Goal: Download file/media: Obtain a digital file from the website

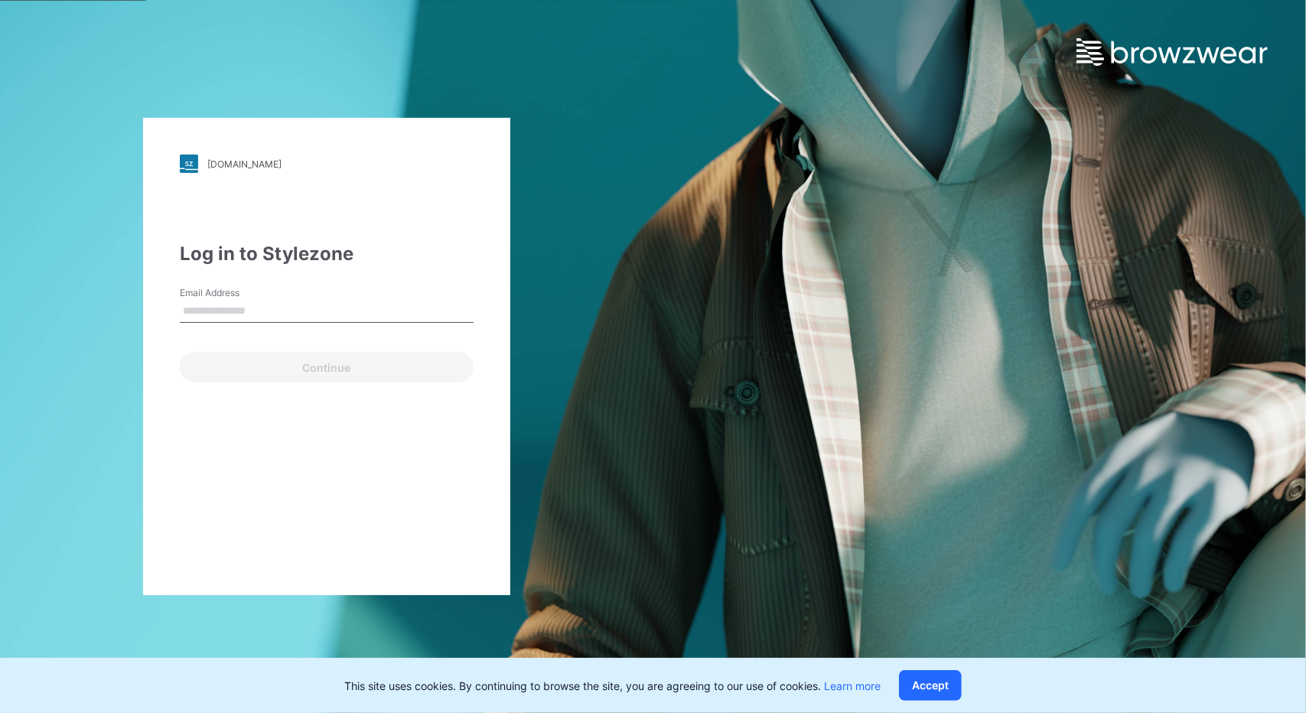
type input "**********"
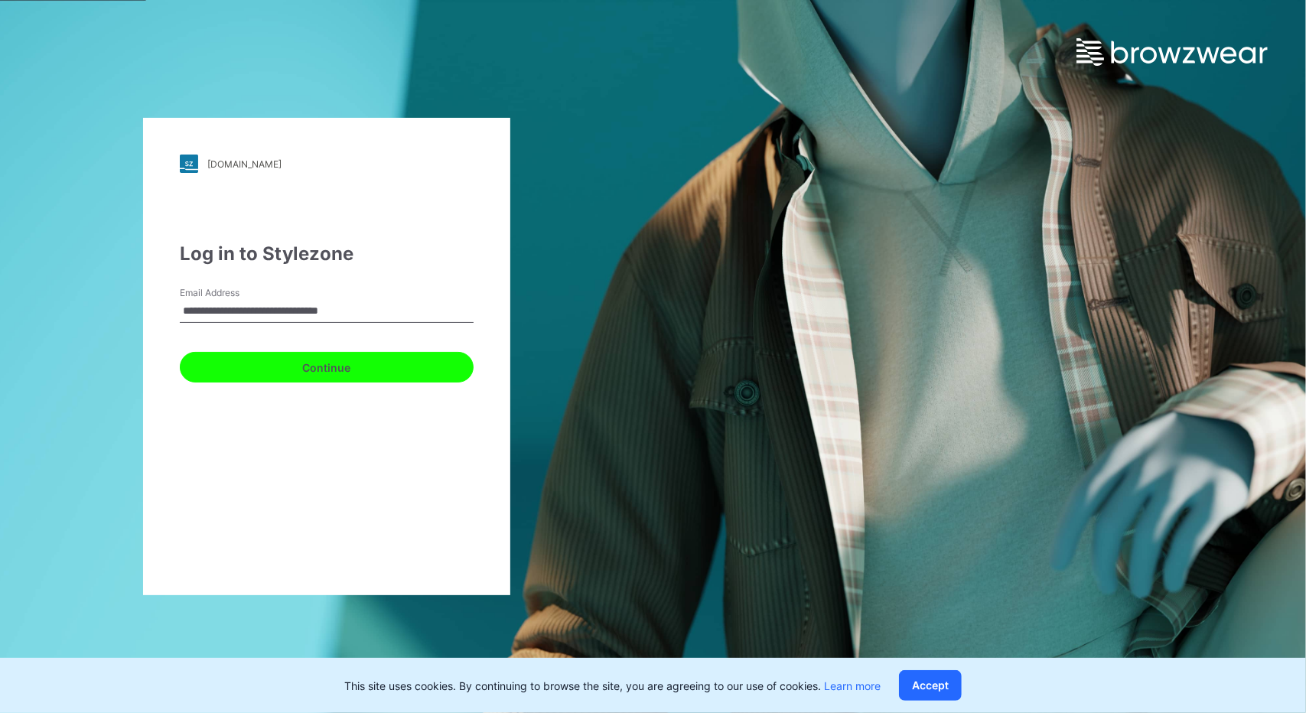
click at [369, 376] on button "Continue" at bounding box center [327, 367] width 294 height 31
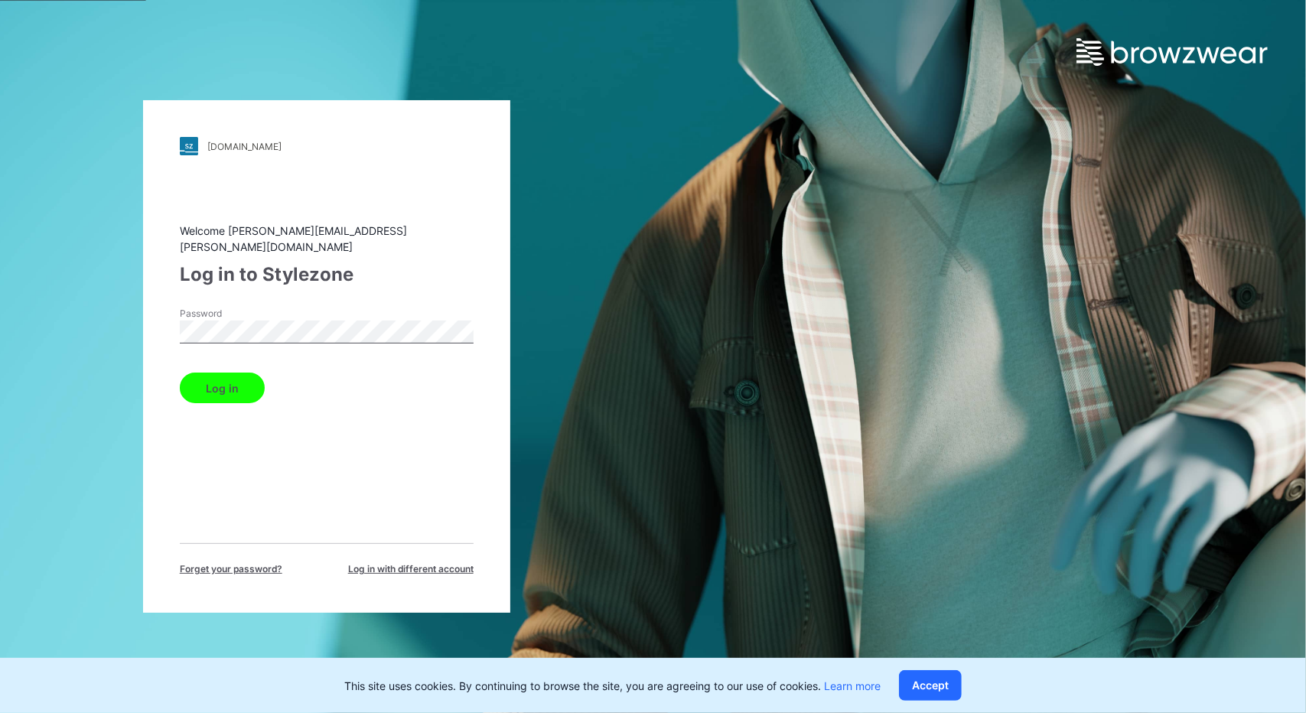
click at [236, 378] on button "Log in" at bounding box center [222, 388] width 85 height 31
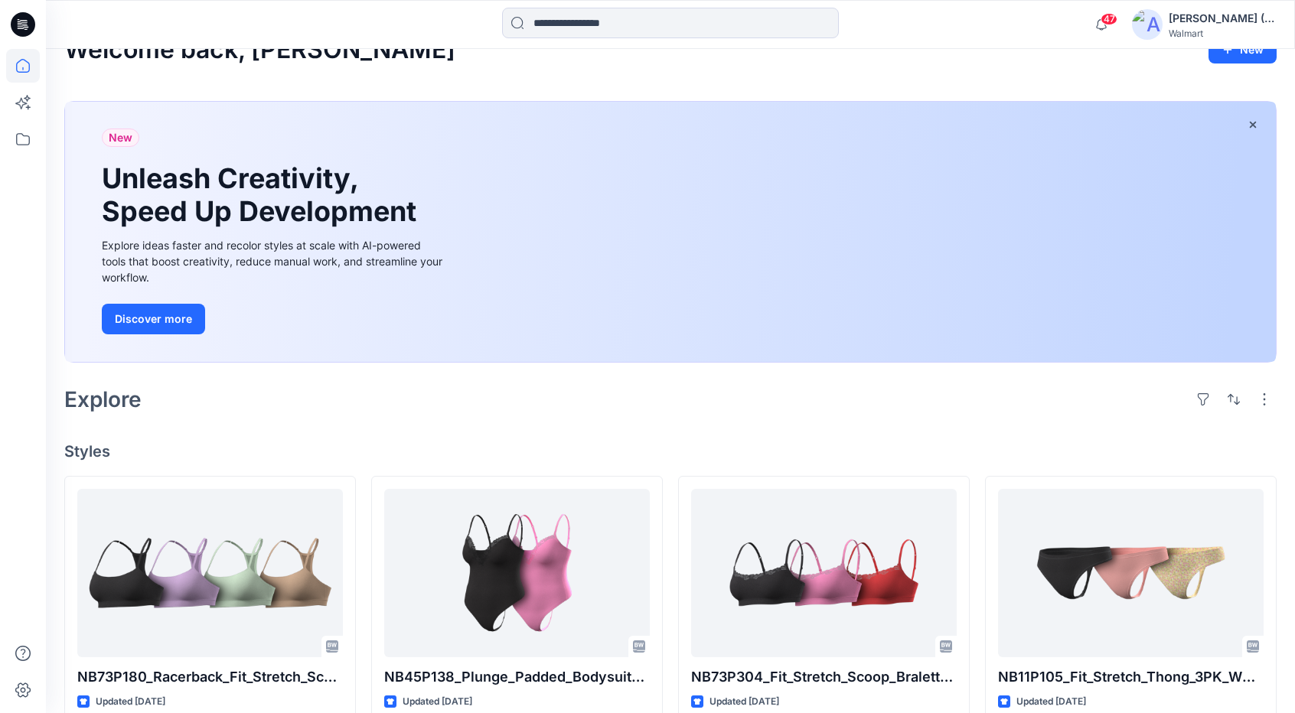
scroll to position [77, 0]
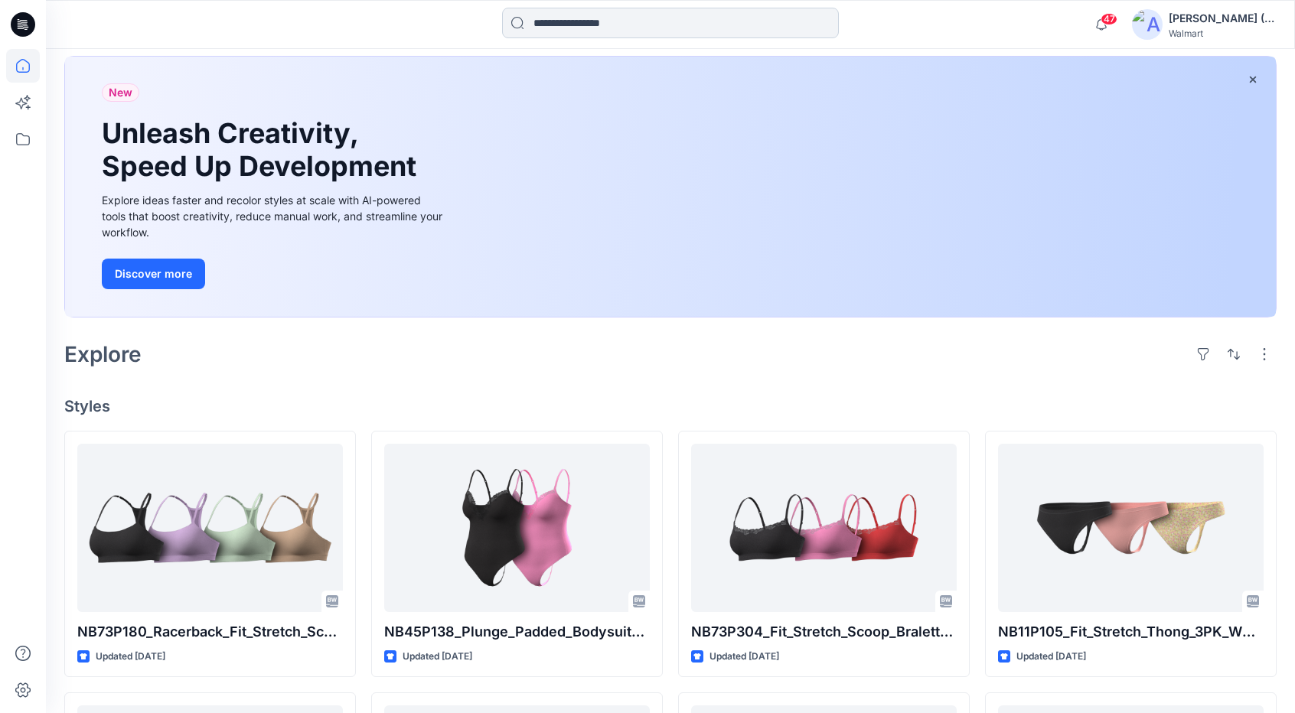
click at [556, 22] on input at bounding box center [670, 23] width 337 height 31
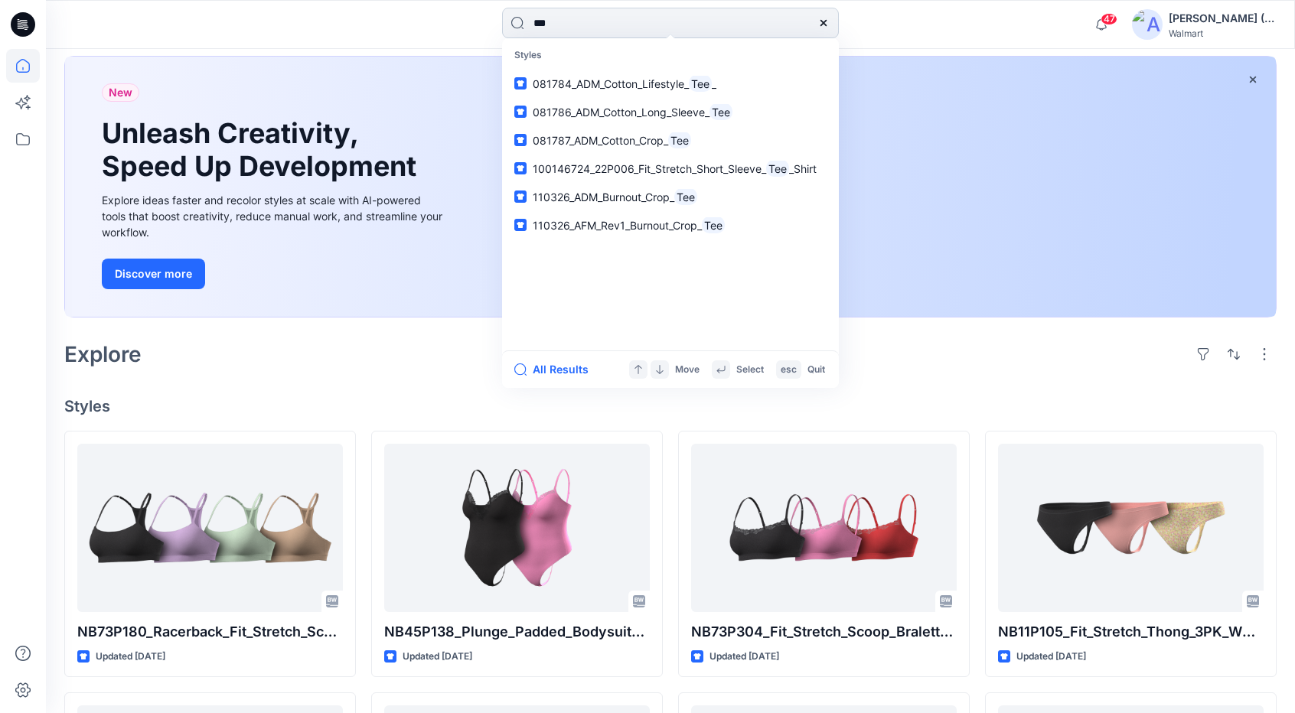
type input "***"
click at [724, 170] on span "100146724_22P006_Fit_Stretch_Short_Sleeve_" at bounding box center [649, 168] width 233 height 13
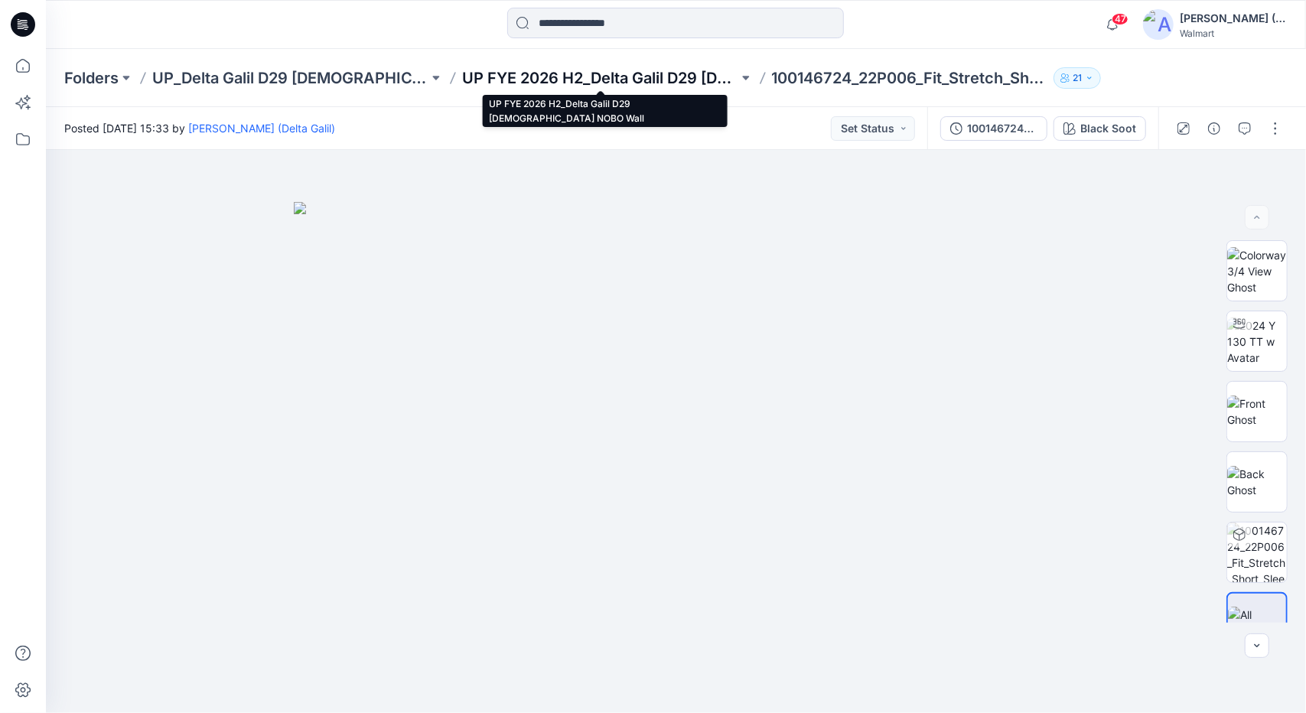
click at [679, 83] on p "UP FYE 2026 H2_Delta Galil D29 [DEMOGRAPHIC_DATA] NOBO Wall" at bounding box center [600, 77] width 276 height 21
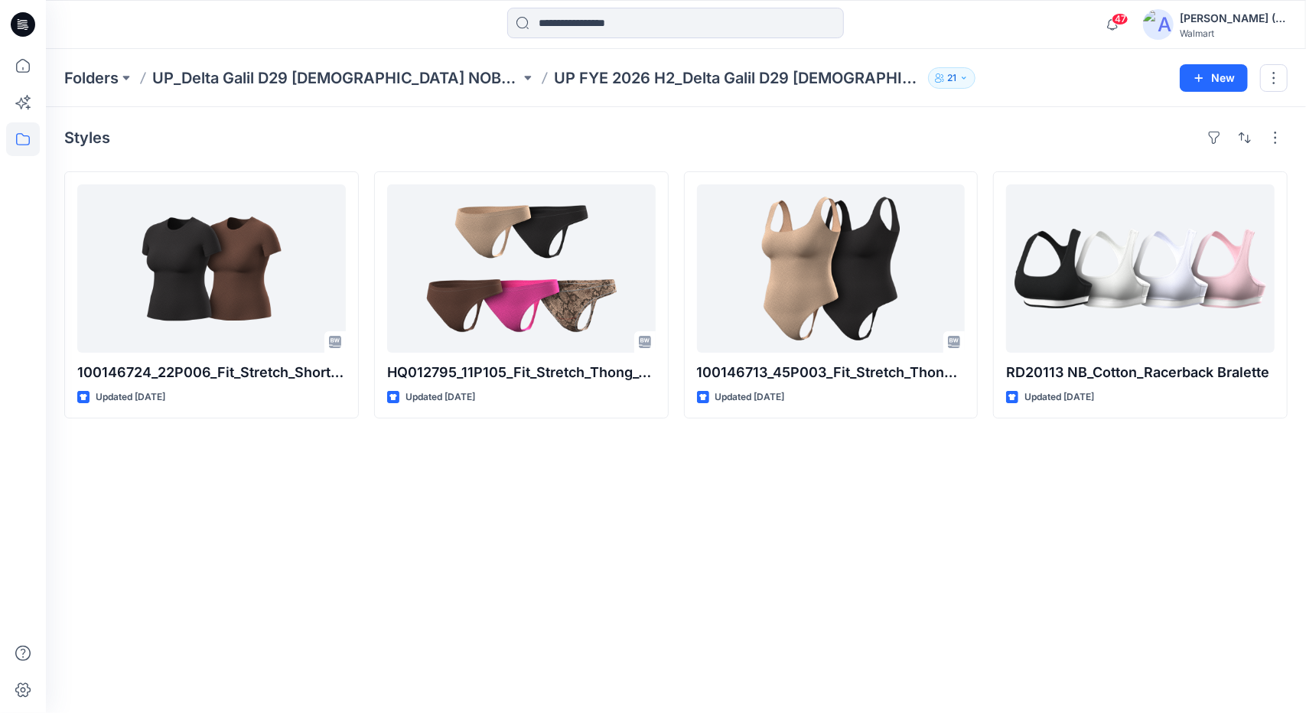
click at [383, 73] on p "UP_Delta Galil D29 [DEMOGRAPHIC_DATA] NOBO Intimates" at bounding box center [336, 77] width 368 height 21
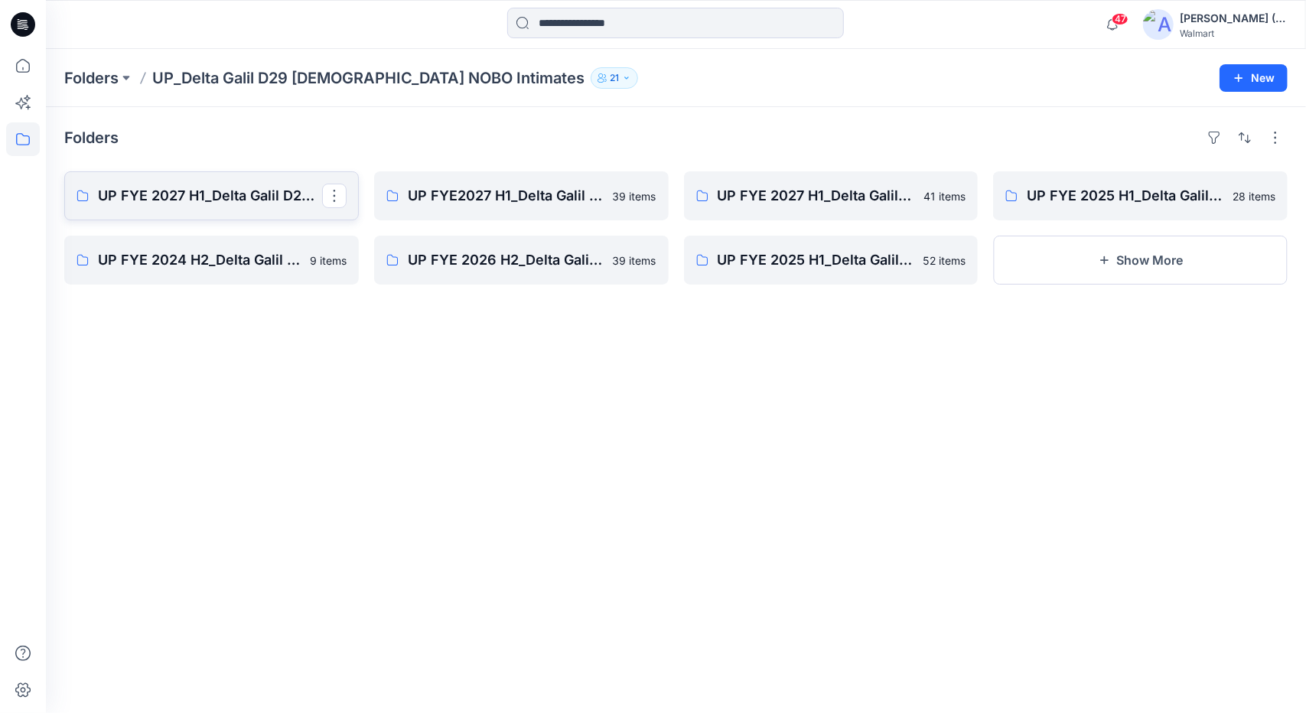
click at [274, 207] on link "UP FYE 2027 H1_Delta Galil D29 [DEMOGRAPHIC_DATA] NOBO Wall" at bounding box center [211, 195] width 295 height 49
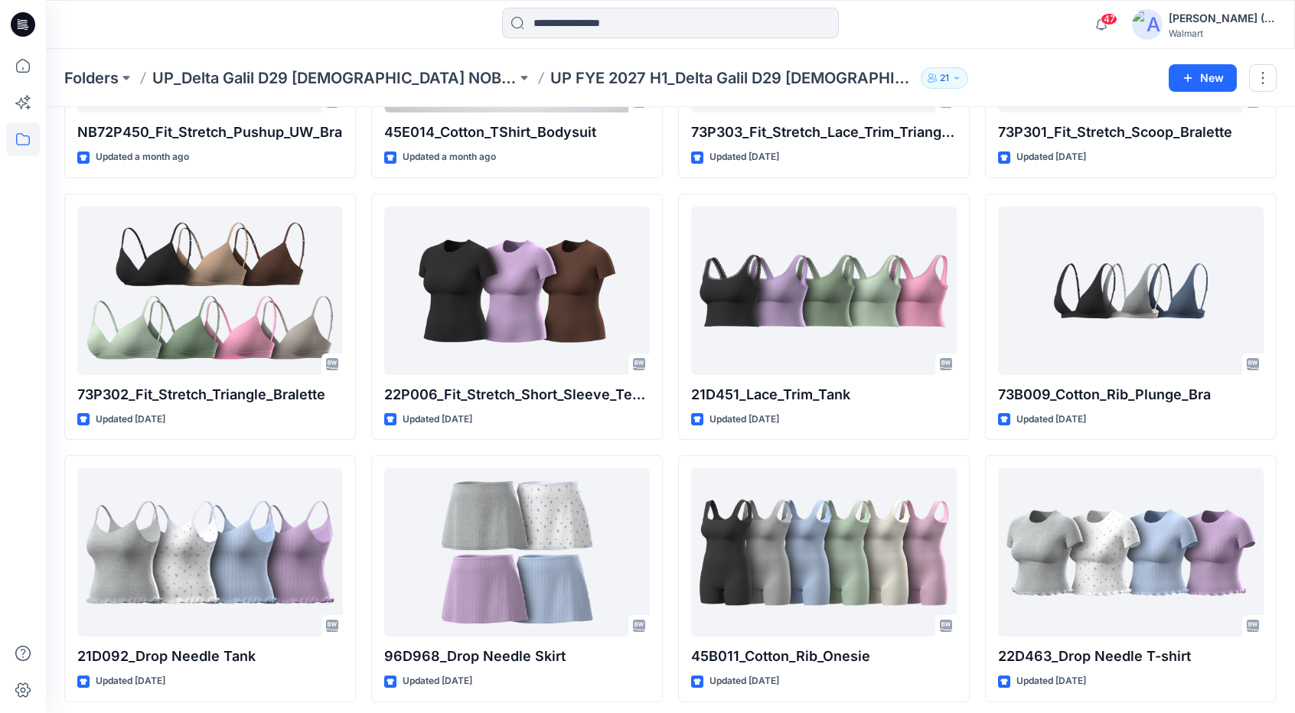
scroll to position [1830, 0]
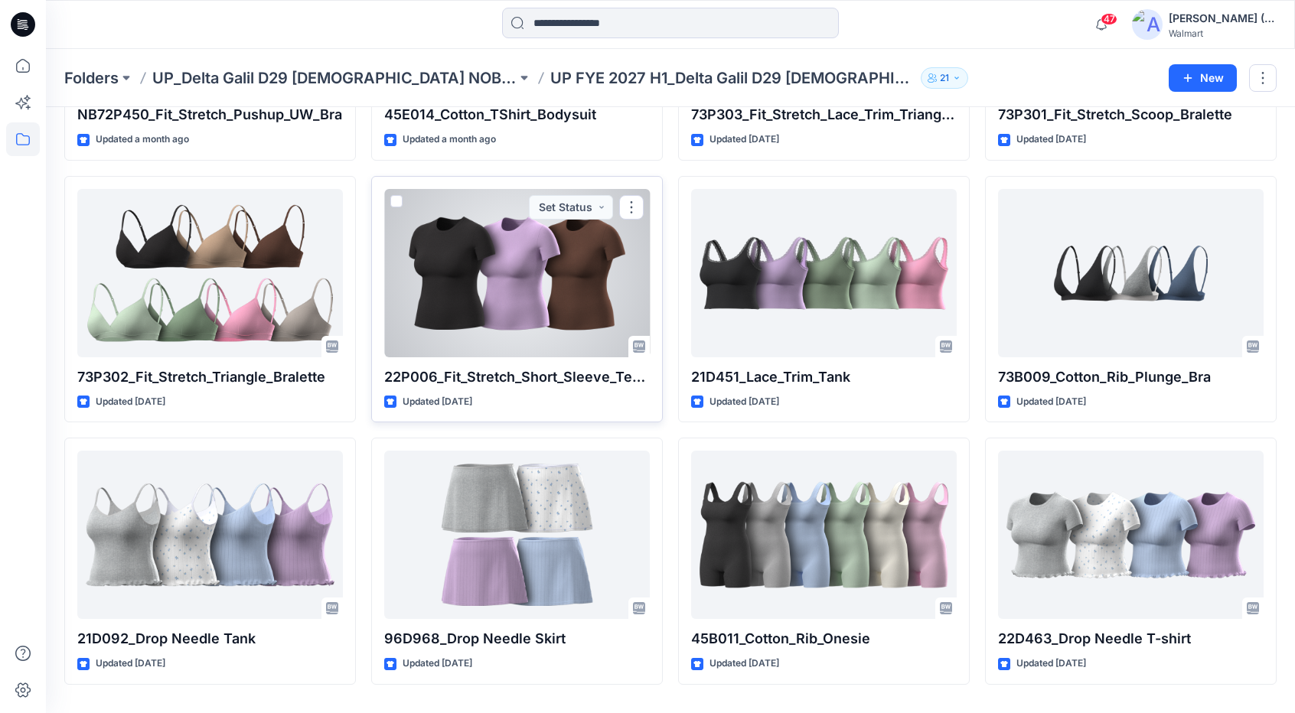
click at [548, 294] on div at bounding box center [517, 273] width 266 height 168
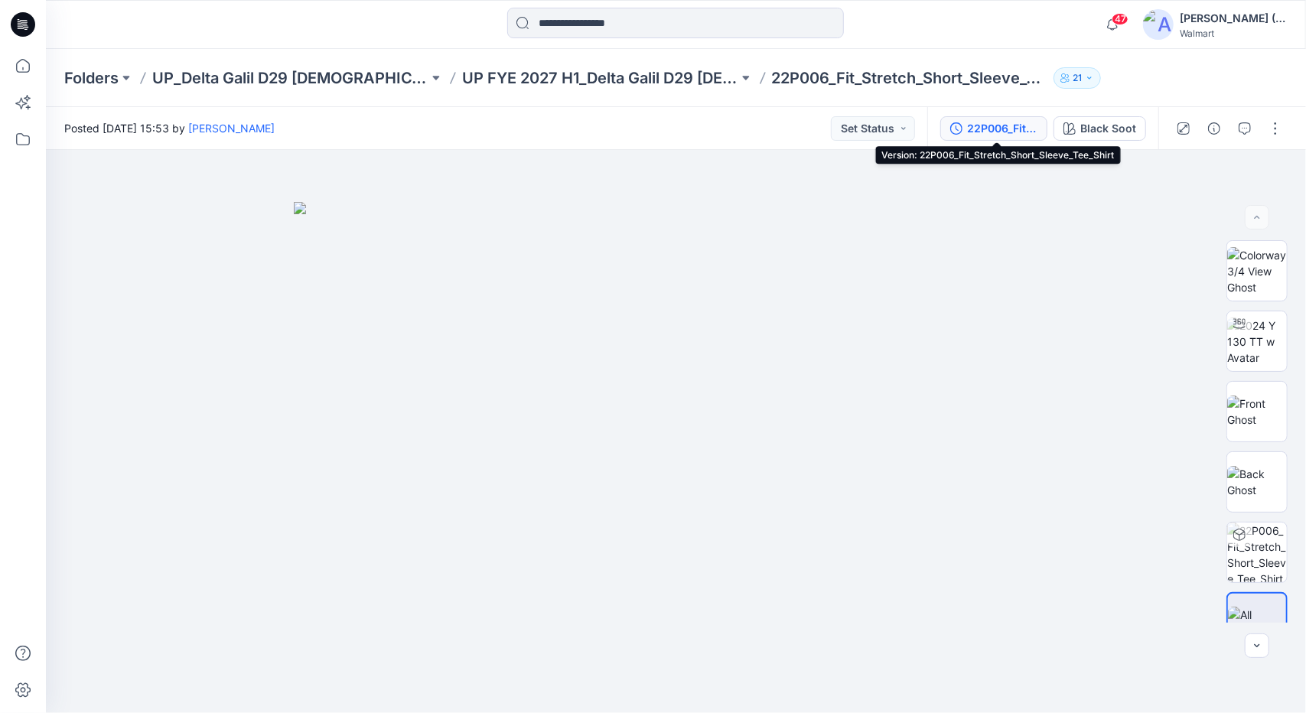
click at [1034, 136] on div "22P006_Fit_Stretch_Short_Sleeve_Tee_Shirt" at bounding box center [1002, 128] width 70 height 17
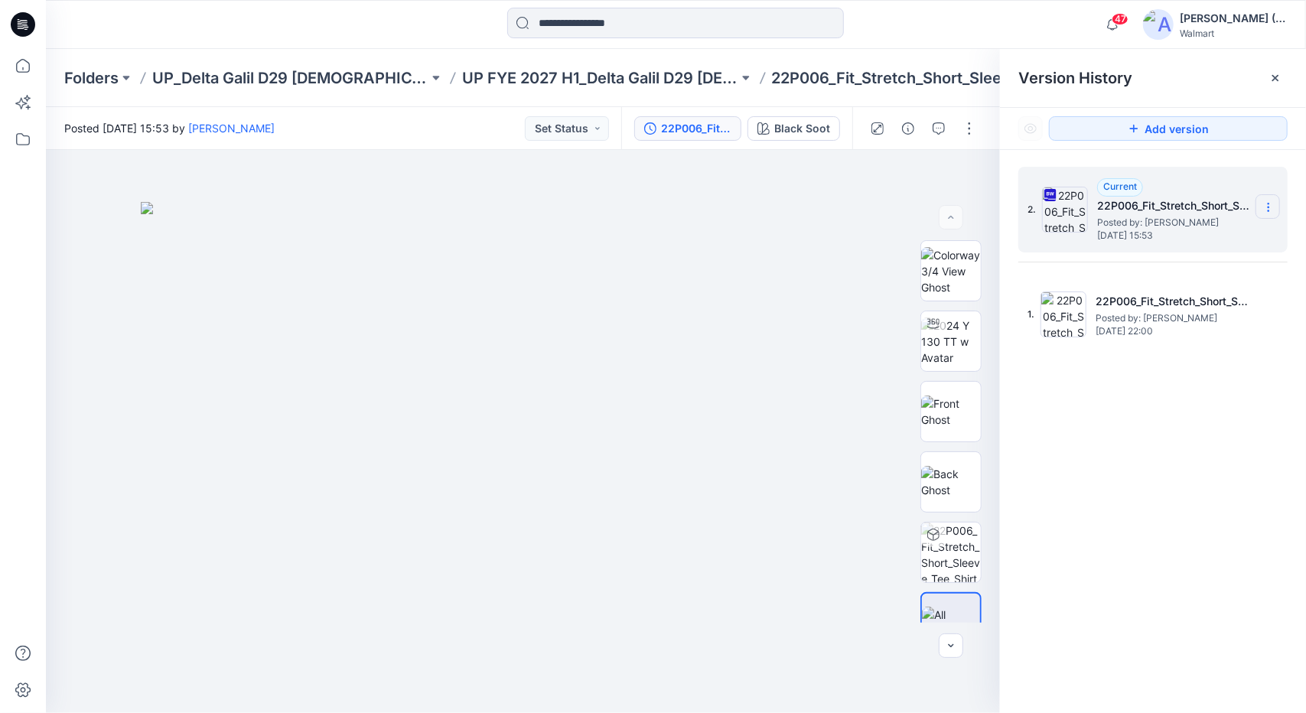
click at [1269, 210] on icon at bounding box center [1268, 210] width 1 height 1
click at [1200, 239] on span "Download Source BW File" at bounding box center [1191, 237] width 128 height 18
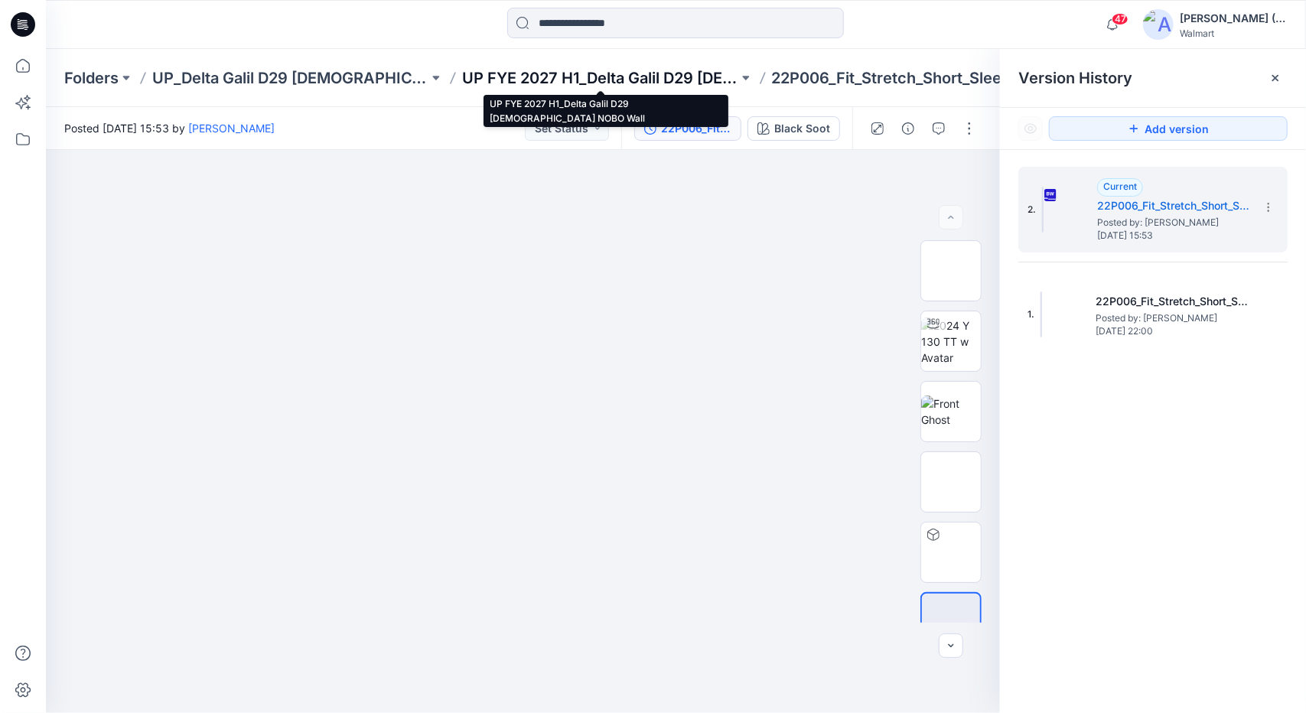
click at [513, 77] on p "UP FYE 2027 H1_Delta Galil D29 [DEMOGRAPHIC_DATA] NOBO Wall" at bounding box center [600, 77] width 276 height 21
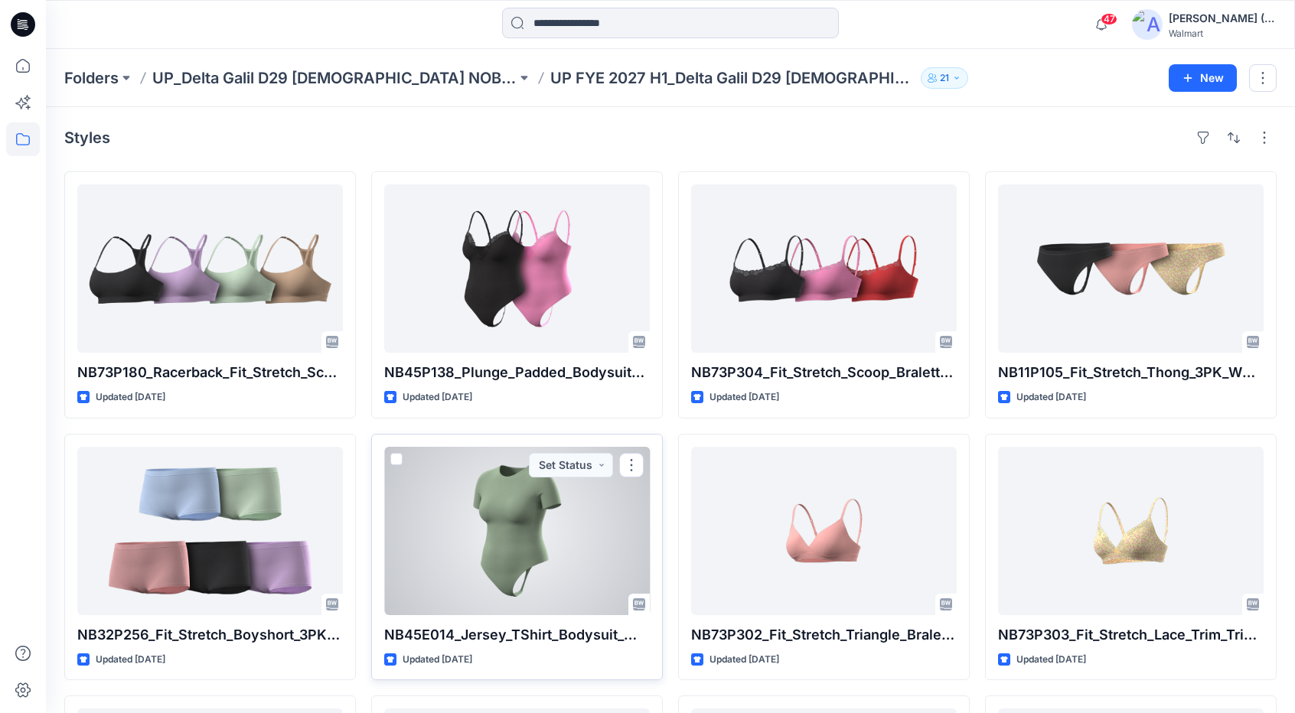
click at [558, 515] on div at bounding box center [517, 531] width 266 height 168
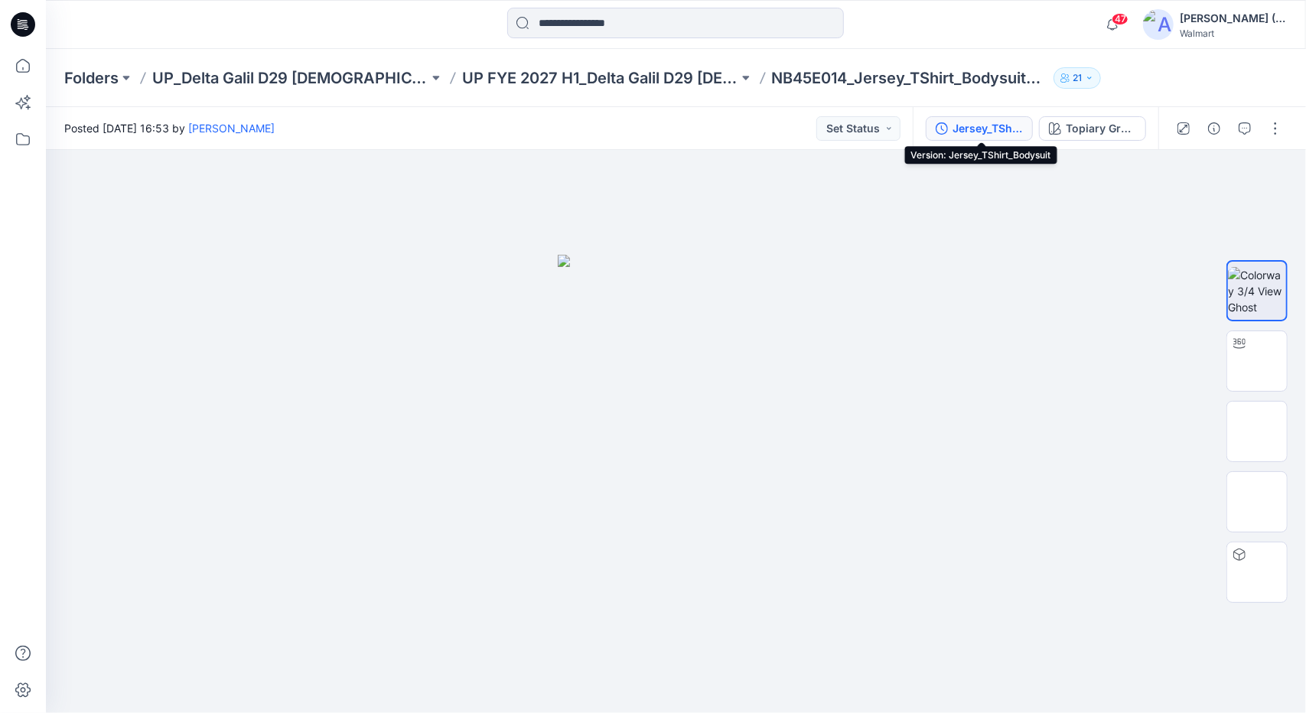
click at [960, 124] on div "Jersey_TShirt_Bodysuit" at bounding box center [988, 128] width 70 height 17
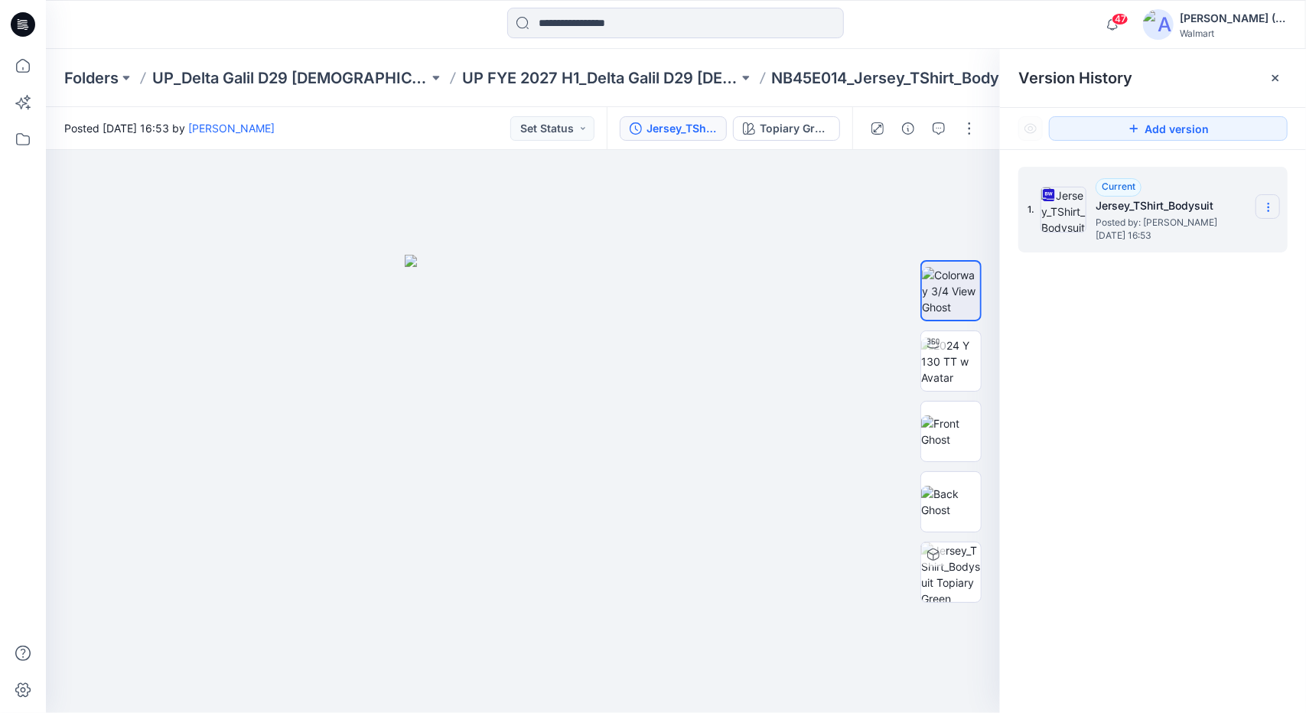
click at [1270, 211] on icon at bounding box center [1269, 207] width 12 height 12
click at [1226, 236] on span "Download Source BW File" at bounding box center [1191, 237] width 128 height 18
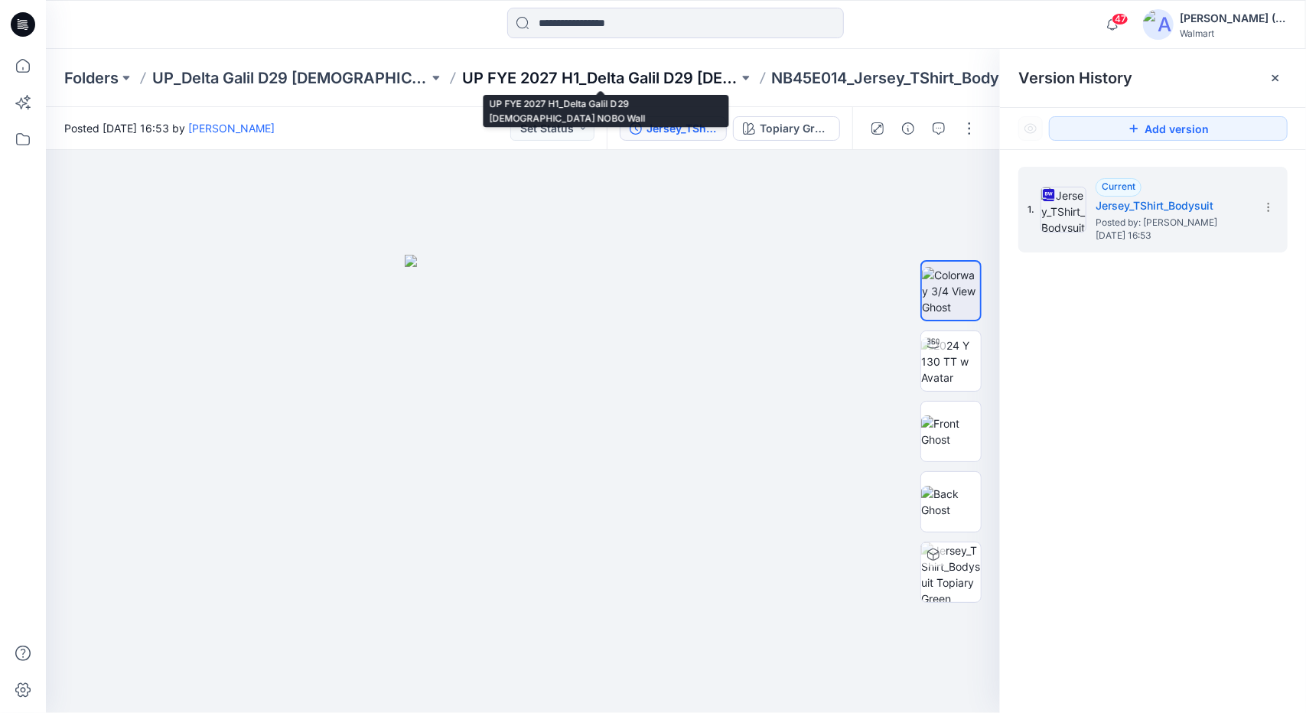
click at [629, 86] on p "UP FYE 2027 H1_Delta Galil D29 [DEMOGRAPHIC_DATA] NOBO Wall" at bounding box center [600, 77] width 276 height 21
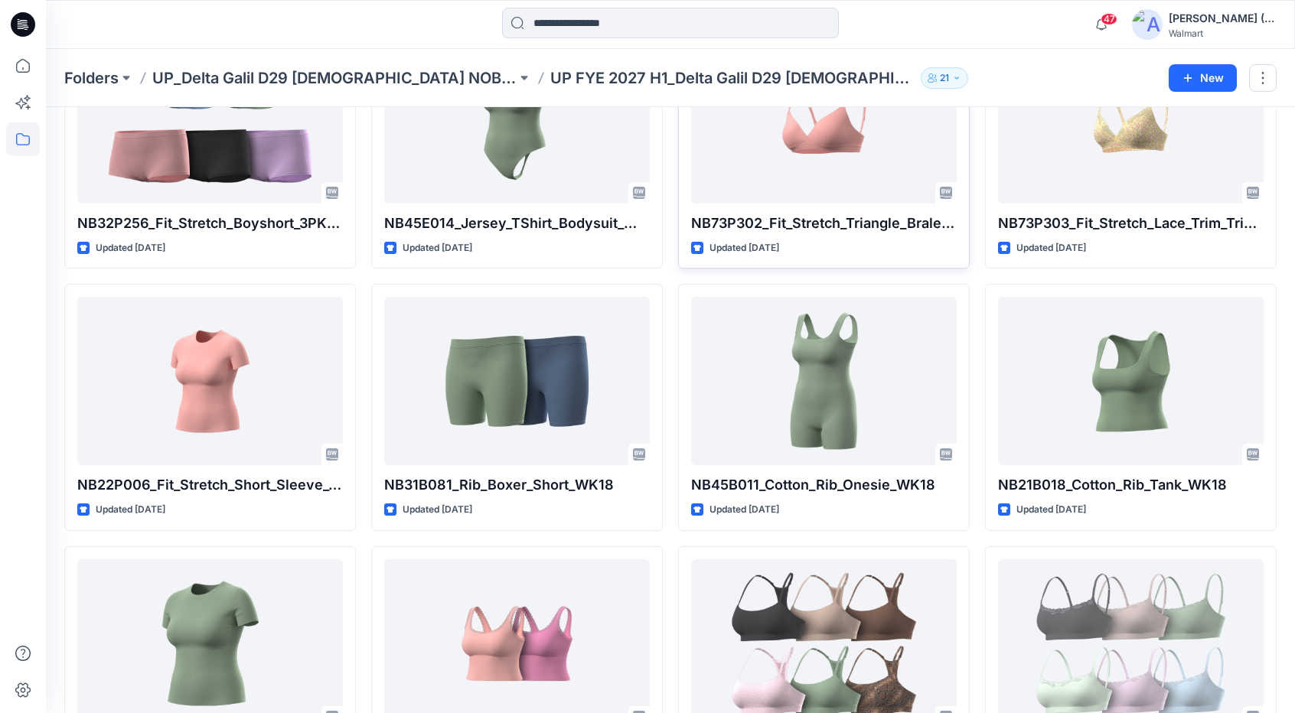
scroll to position [453, 0]
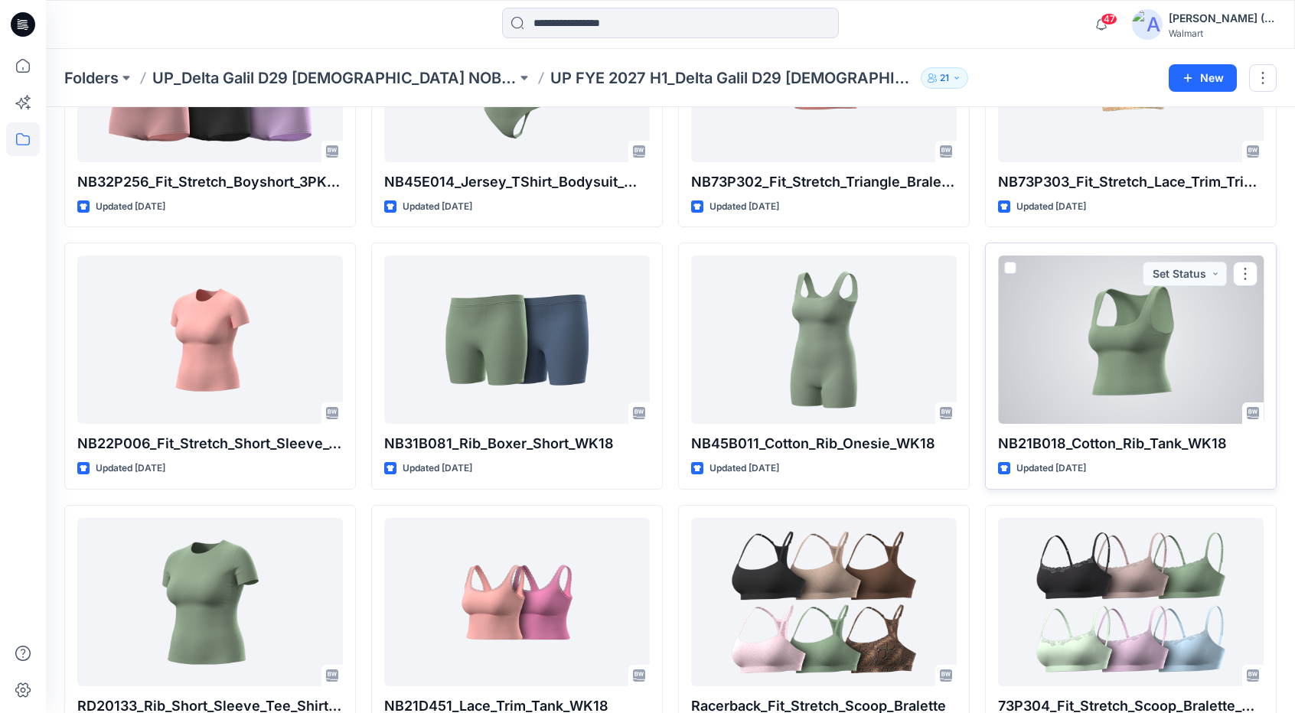
click at [1012, 346] on div at bounding box center [1131, 340] width 266 height 168
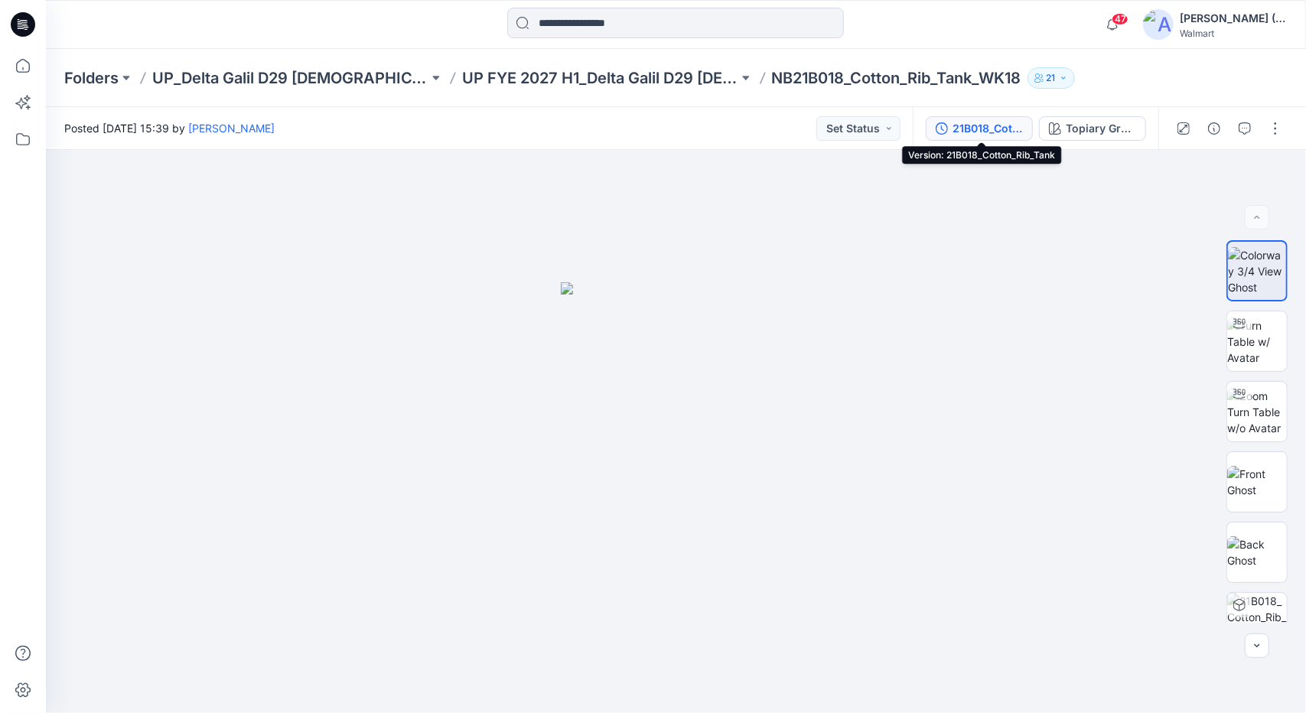
click at [990, 132] on div "21B018_Cotton_Rib_Tank" at bounding box center [988, 128] width 70 height 17
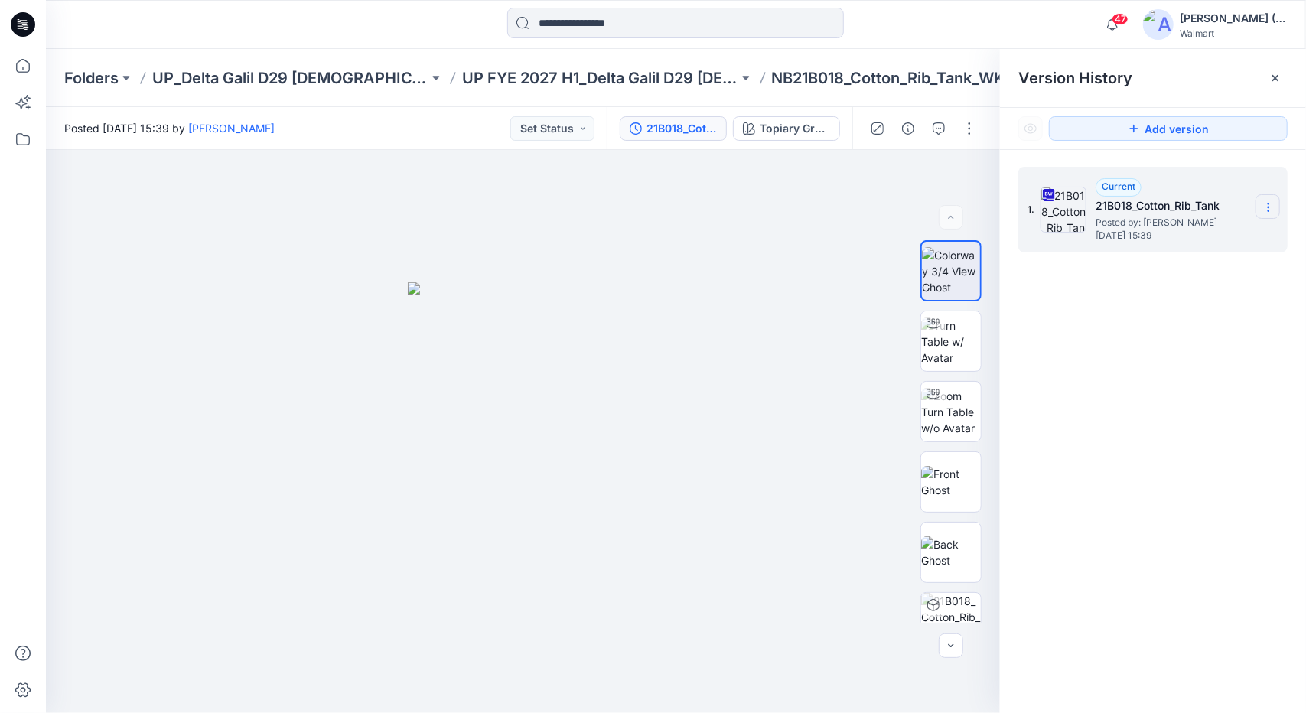
click at [1265, 204] on icon at bounding box center [1269, 207] width 12 height 12
click at [1236, 238] on span "Download Source BW File" at bounding box center [1191, 237] width 128 height 18
click at [1272, 207] on icon at bounding box center [1269, 207] width 12 height 12
click at [1238, 235] on span "Download Source BW File" at bounding box center [1191, 237] width 128 height 18
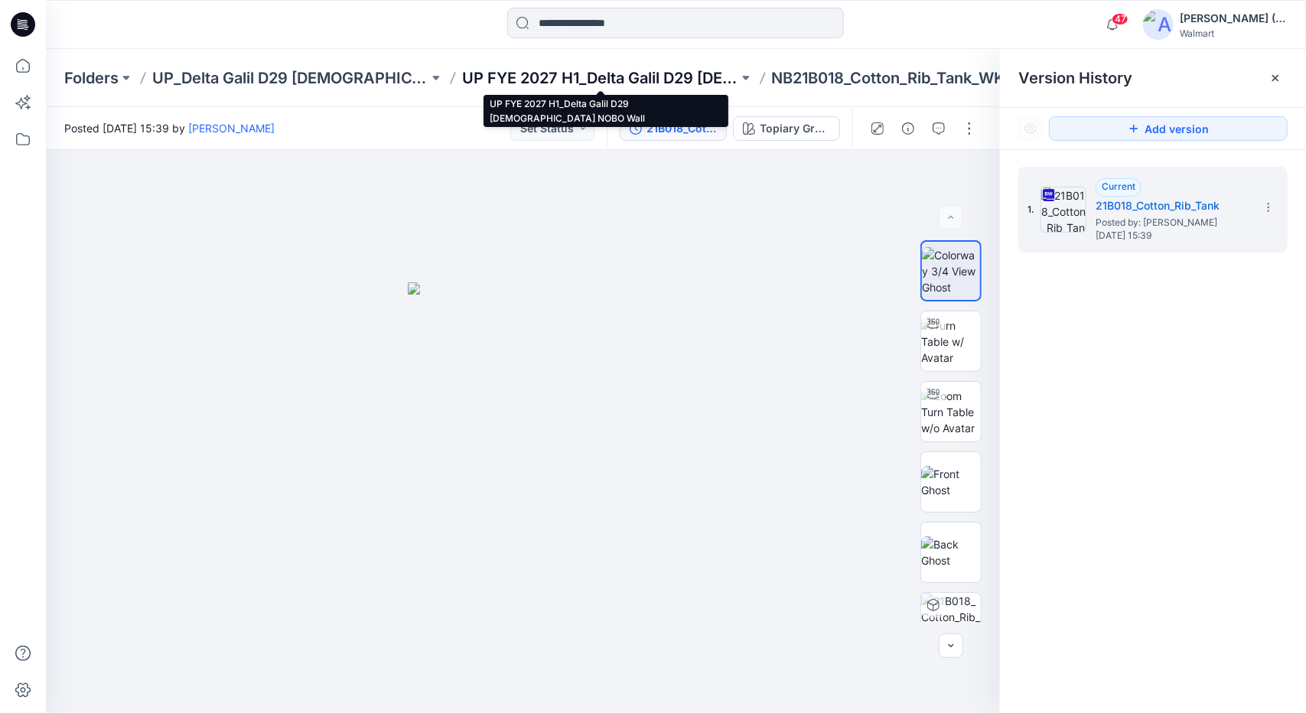
click at [625, 80] on p "UP FYE 2027 H1_Delta Galil D29 [DEMOGRAPHIC_DATA] NOBO Wall" at bounding box center [600, 77] width 276 height 21
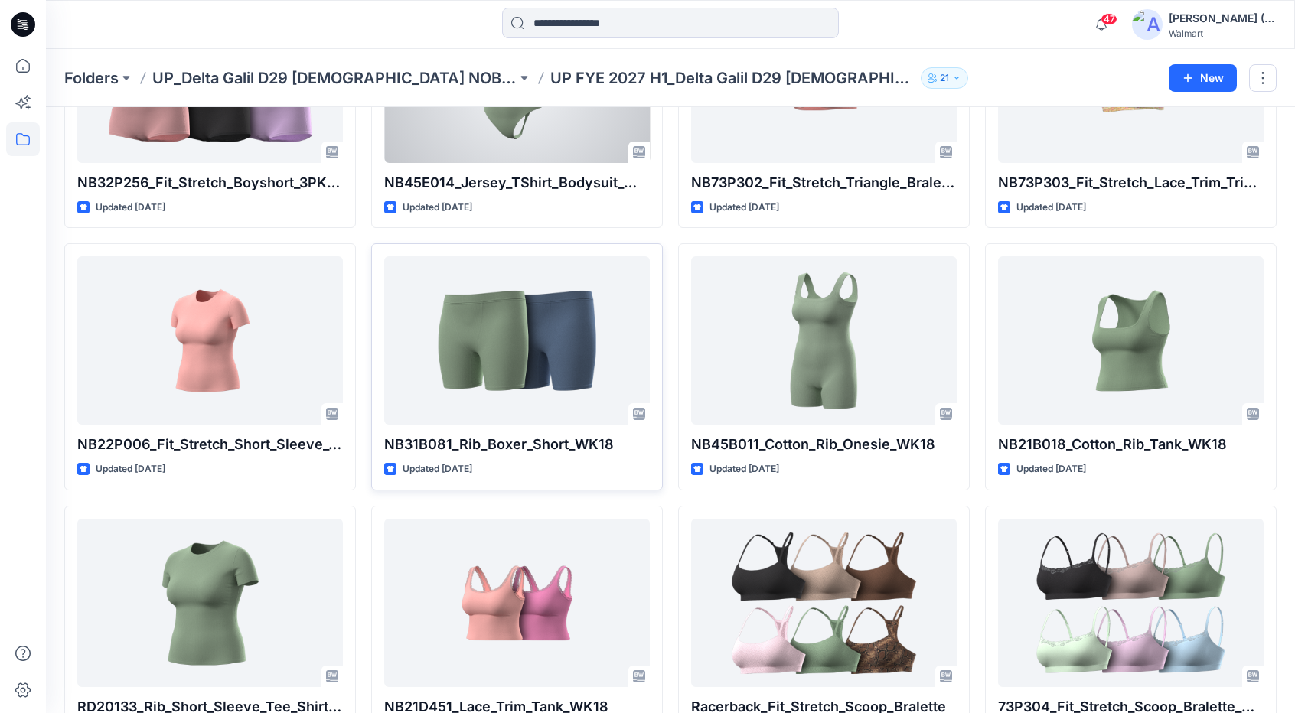
scroll to position [459, 0]
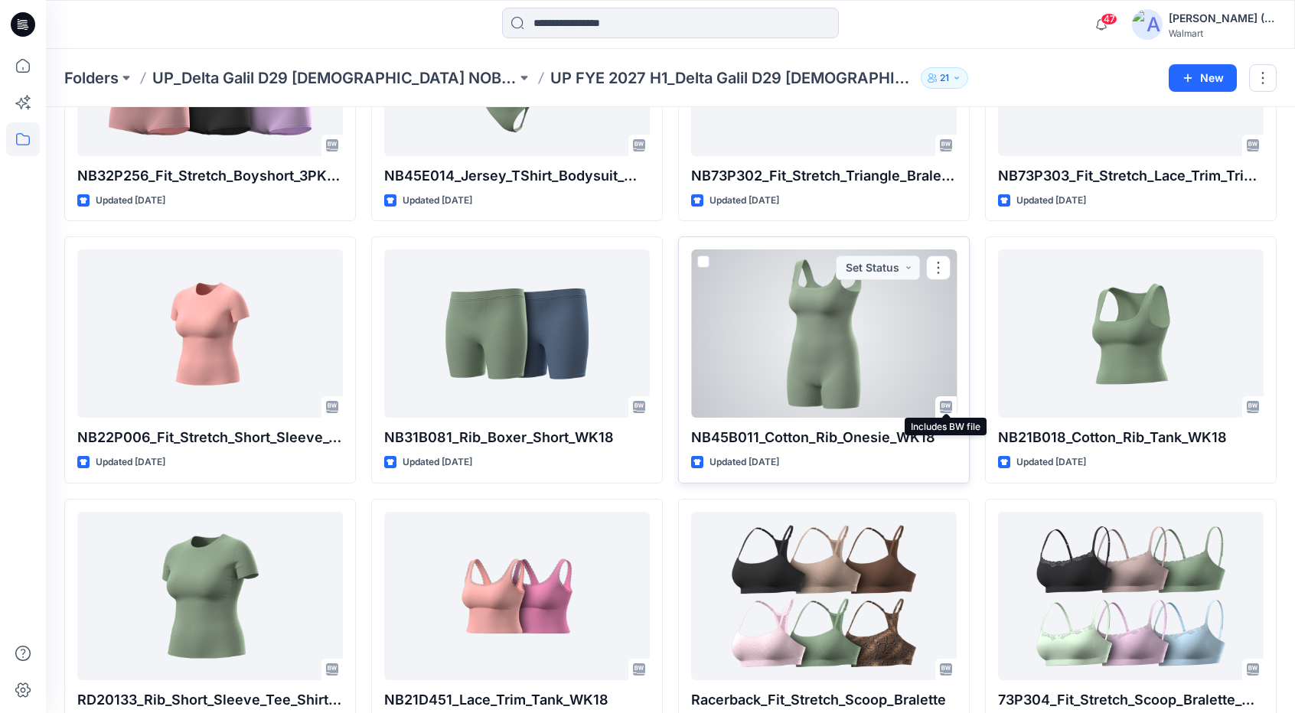
click at [947, 408] on icon at bounding box center [946, 407] width 12 height 12
click at [935, 263] on button "button" at bounding box center [938, 268] width 24 height 24
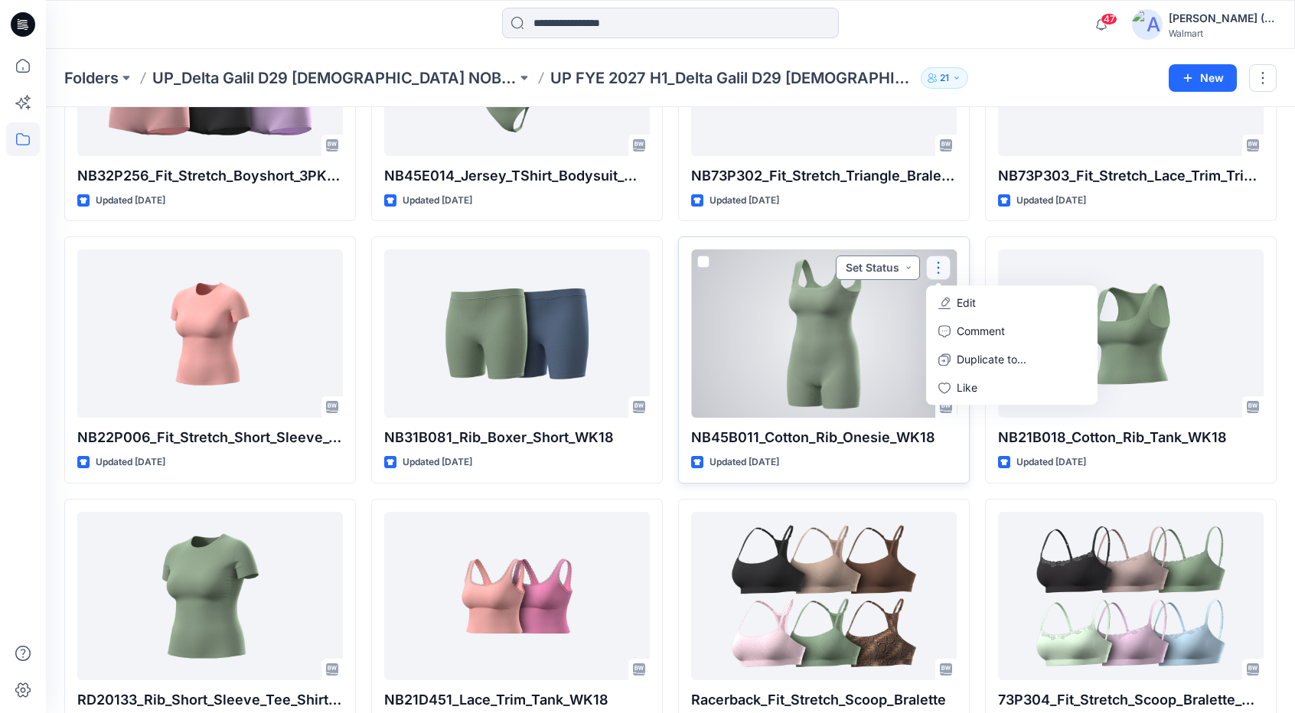
click at [859, 266] on button "Set Status" at bounding box center [878, 268] width 84 height 24
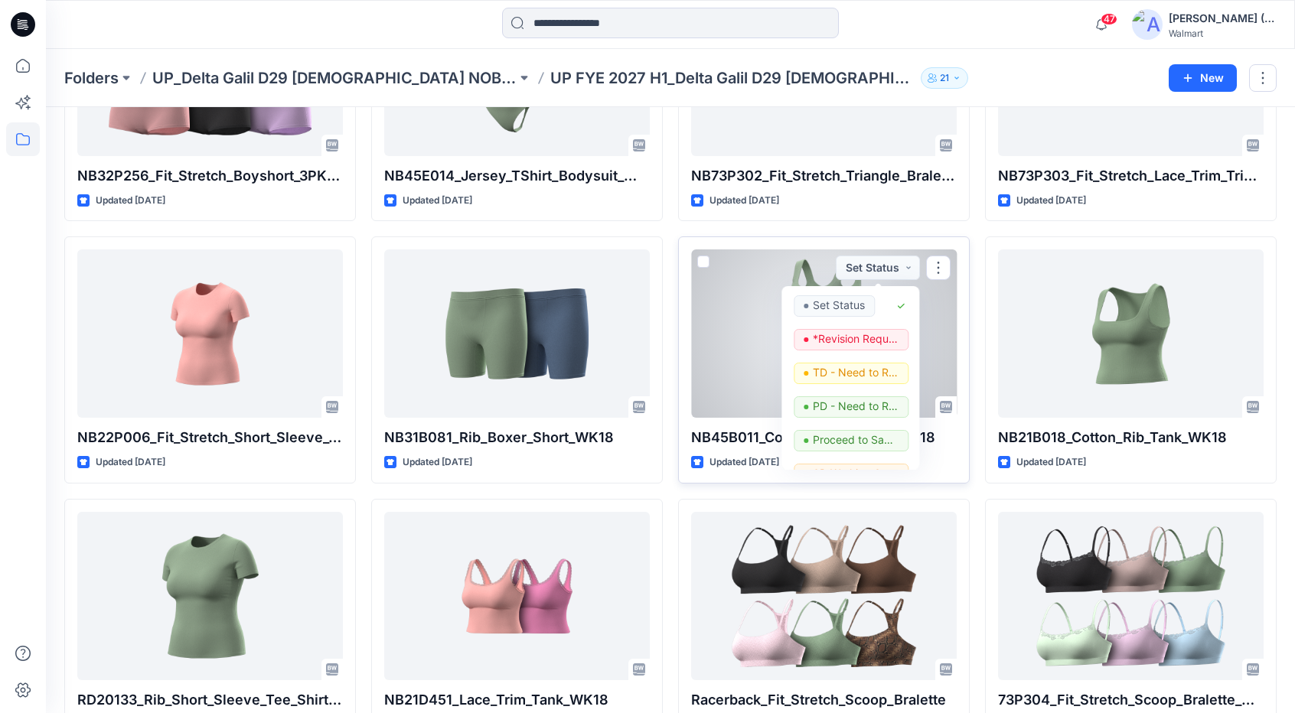
click at [764, 328] on div at bounding box center [824, 333] width 266 height 168
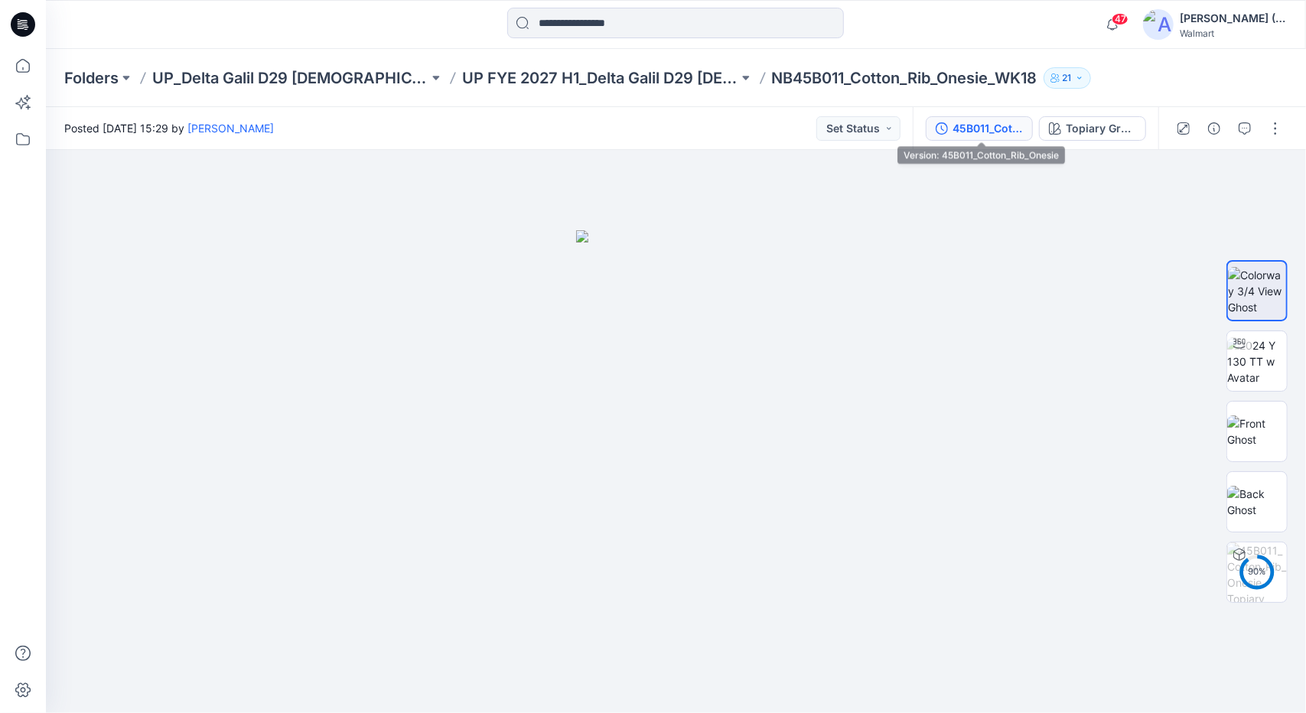
click at [986, 132] on div "45B011_Cotton_Rib_Onesie" at bounding box center [988, 128] width 70 height 17
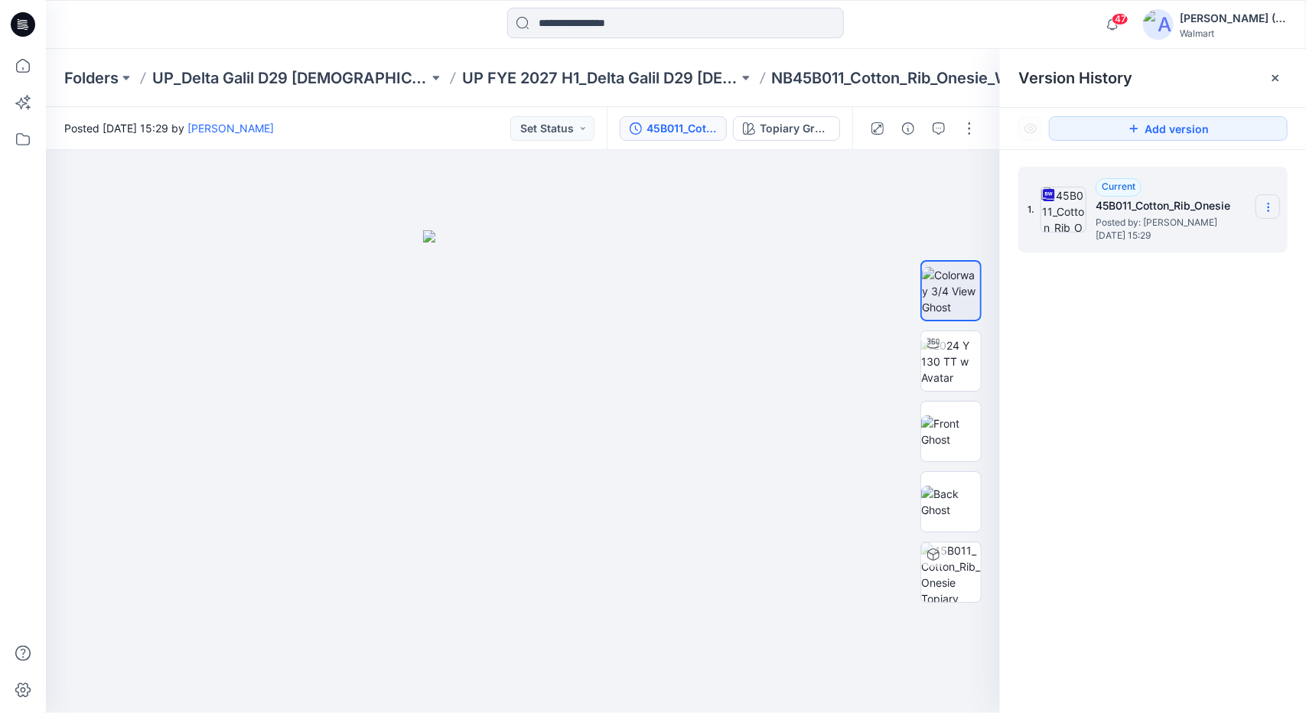
click at [1264, 209] on icon at bounding box center [1269, 207] width 12 height 12
click at [1235, 243] on span "Download Source BW File" at bounding box center [1191, 237] width 128 height 18
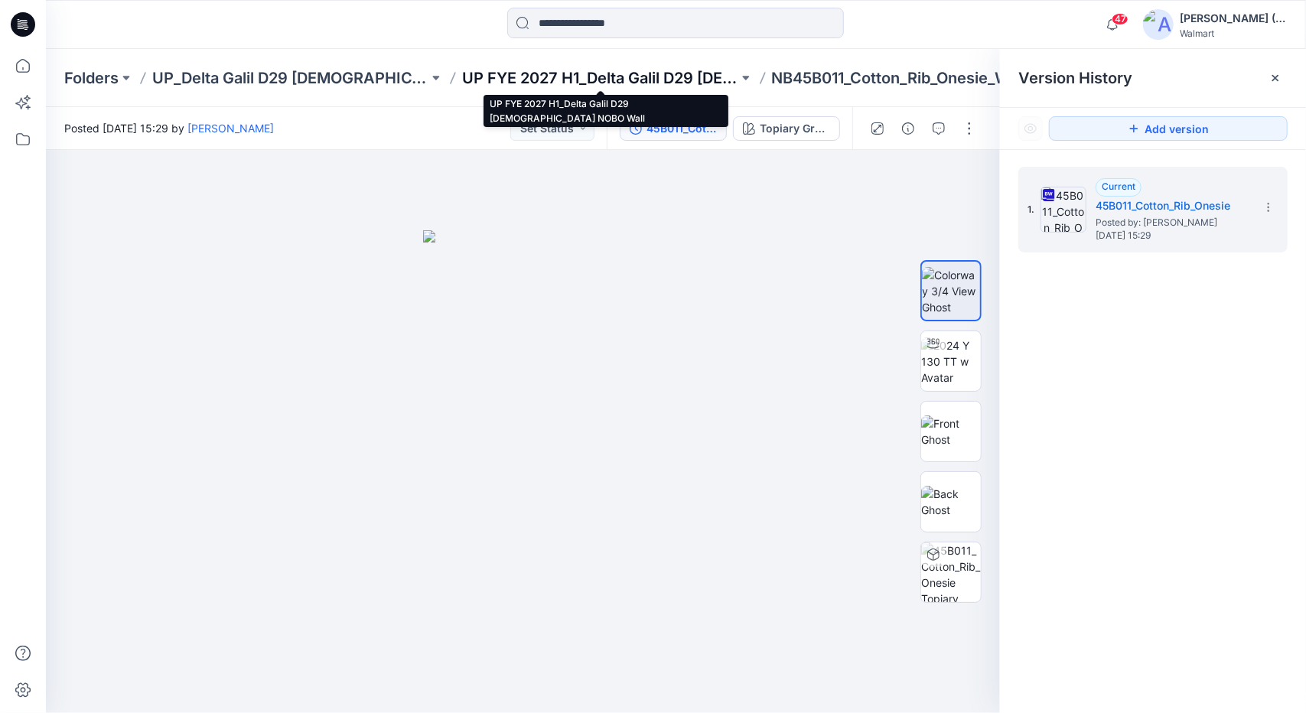
click at [609, 77] on p "UP FYE 2027 H1_Delta Galil D29 [DEMOGRAPHIC_DATA] NOBO Wall" at bounding box center [600, 77] width 276 height 21
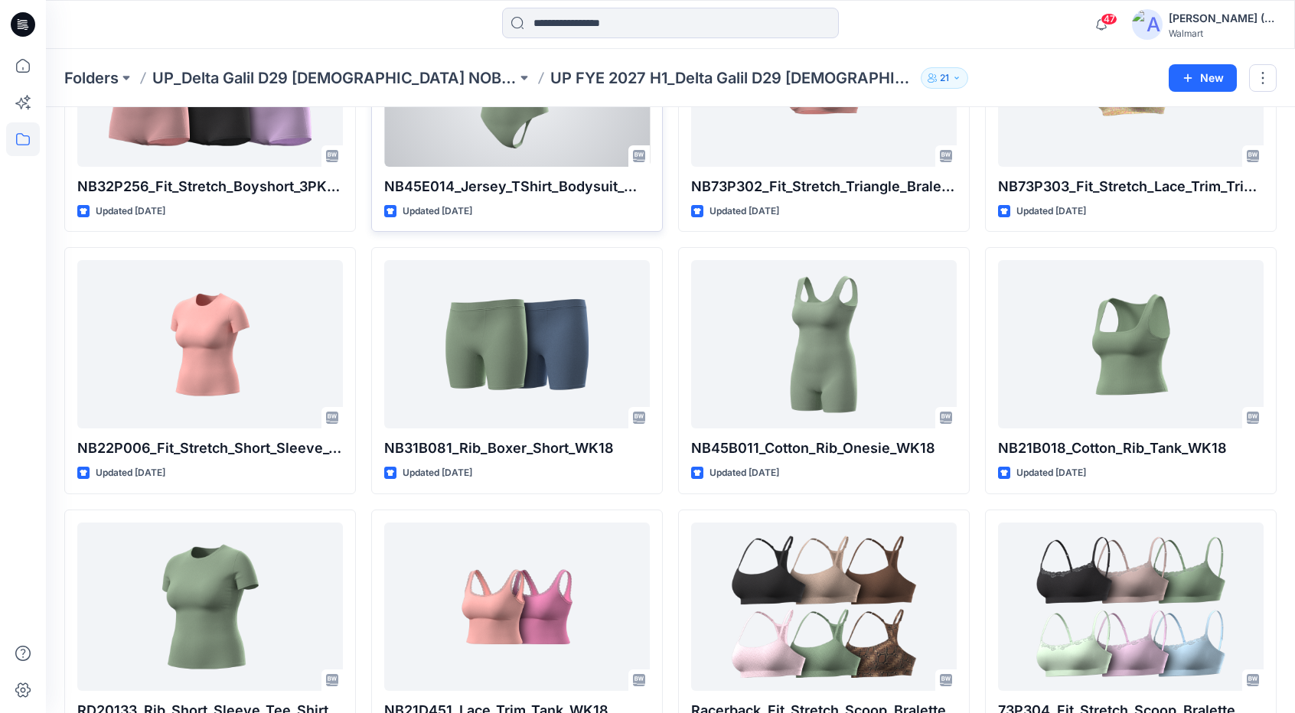
scroll to position [459, 0]
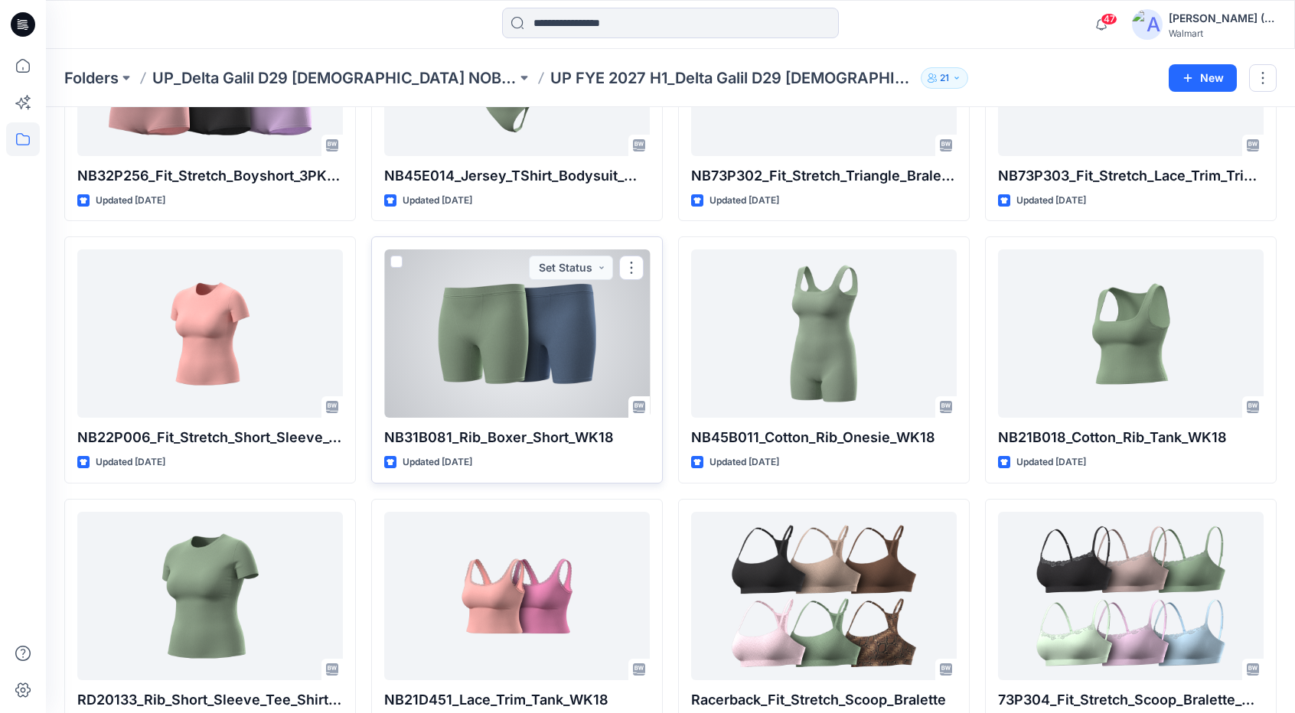
click at [537, 338] on div at bounding box center [517, 333] width 266 height 168
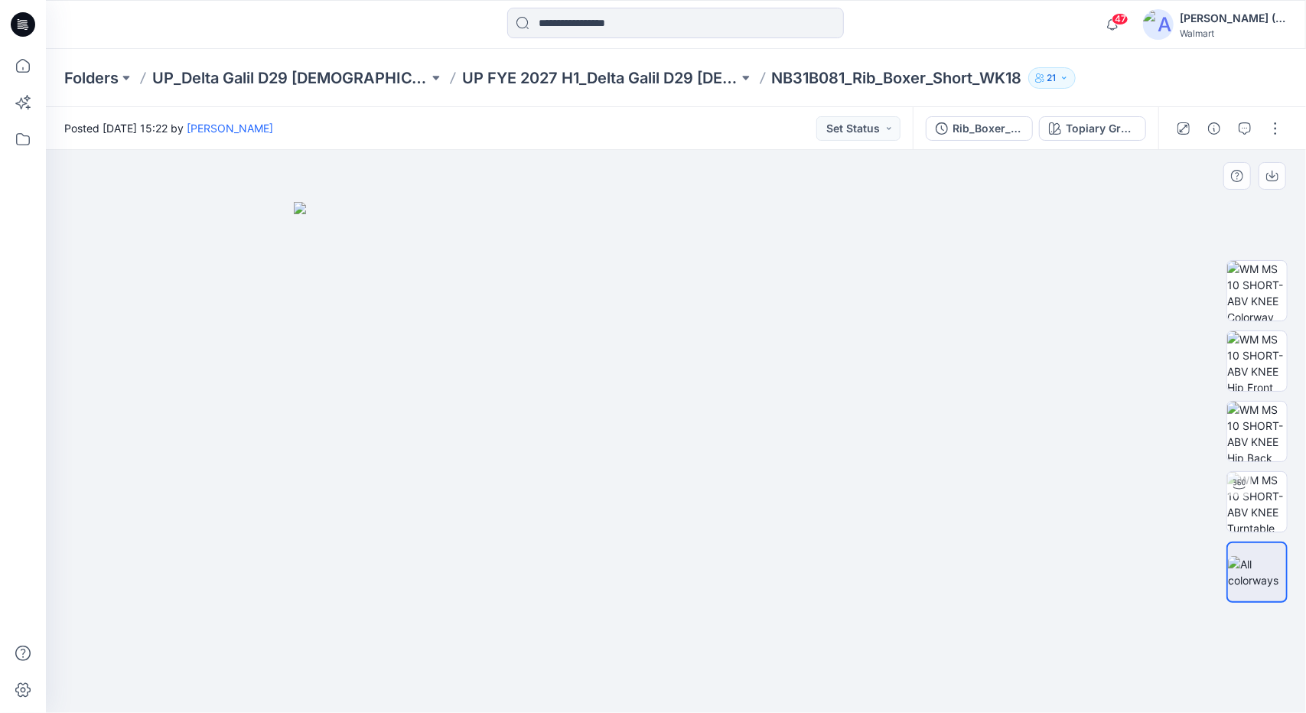
click at [1125, 247] on div at bounding box center [676, 431] width 1260 height 563
click at [1002, 129] on div "Rib_Boxer_Short" at bounding box center [988, 128] width 70 height 17
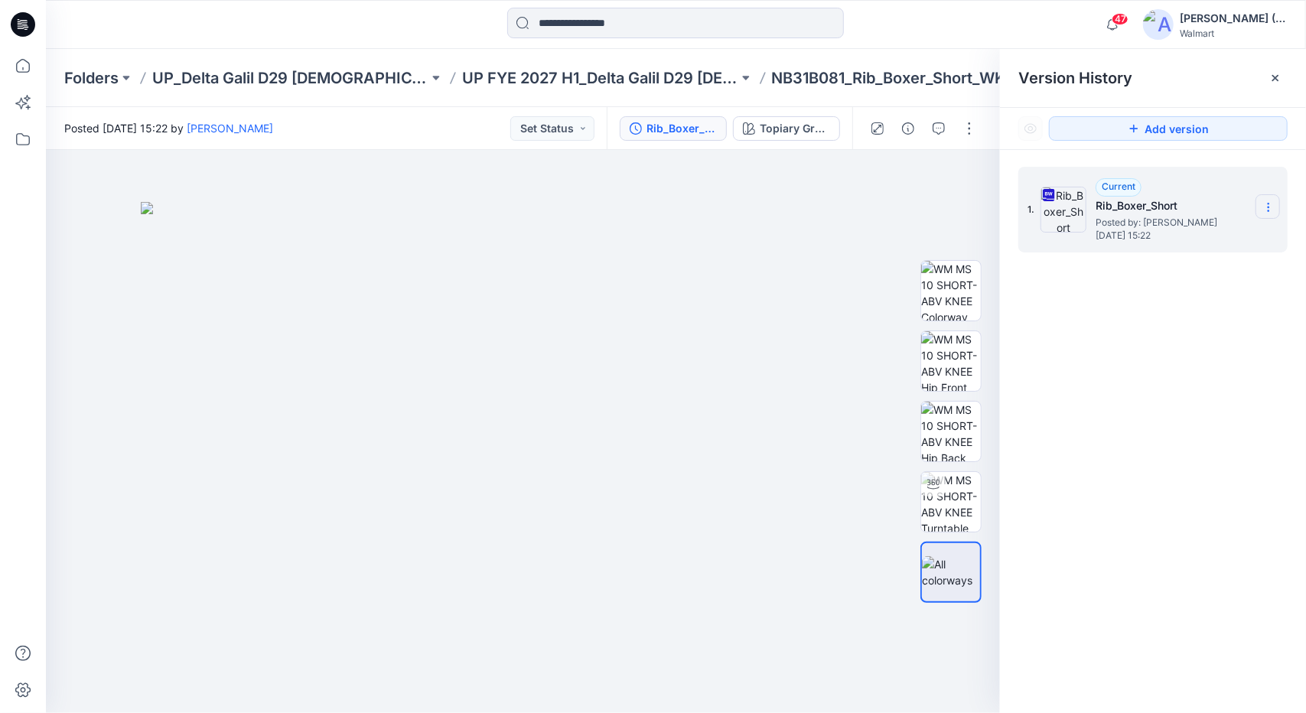
click at [1272, 213] on icon at bounding box center [1269, 207] width 12 height 12
click at [1227, 233] on span "Download Source BW File" at bounding box center [1191, 237] width 128 height 18
